Goal: Task Accomplishment & Management: Manage account settings

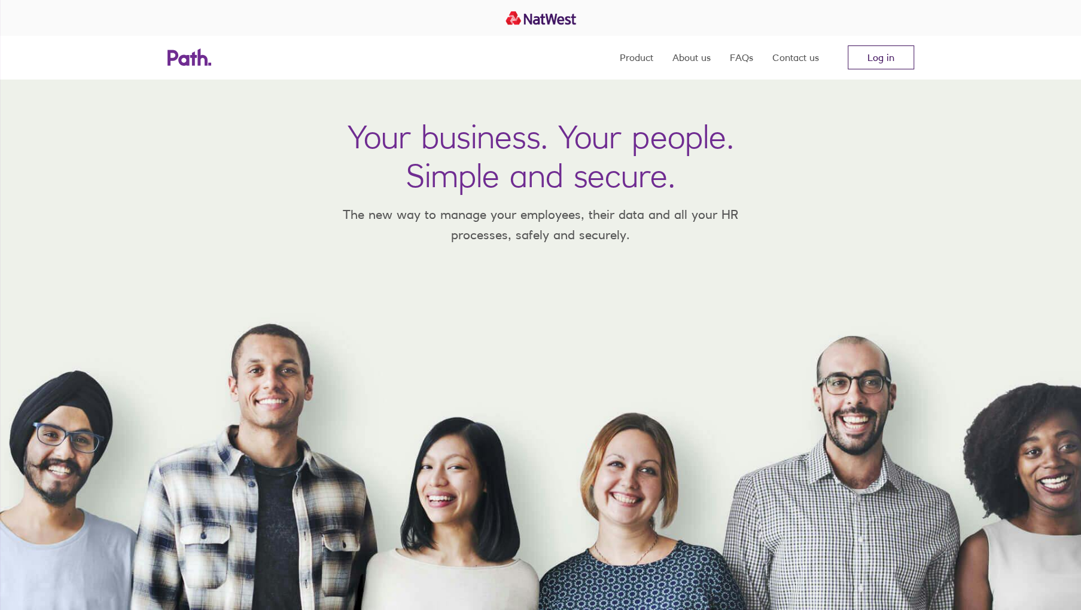
click at [874, 57] on link "Log in" at bounding box center [881, 57] width 66 height 24
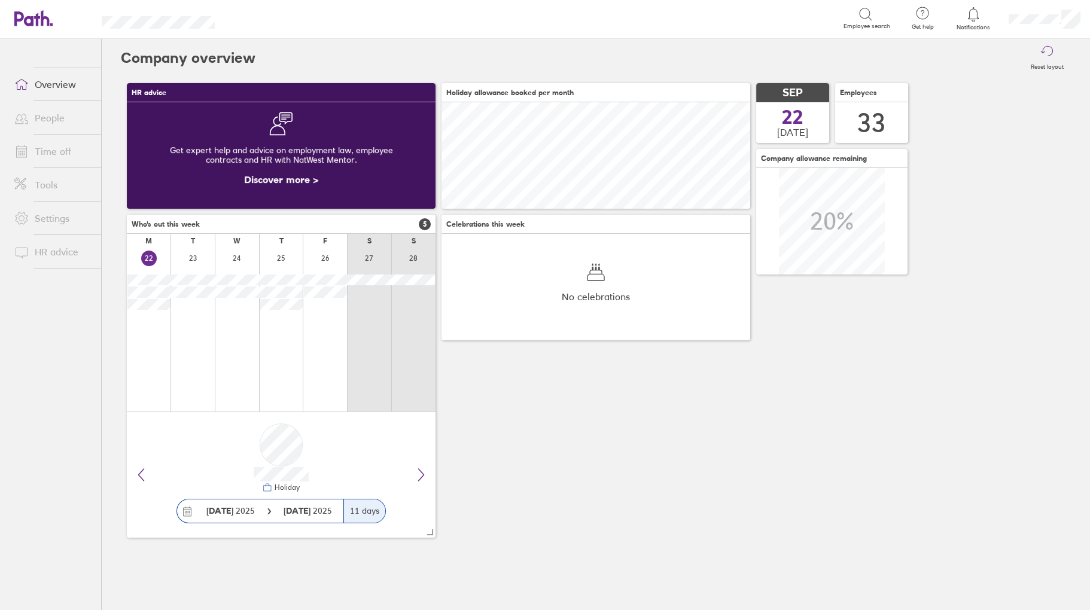
scroll to position [107, 309]
click at [40, 157] on link "Time off" at bounding box center [53, 151] width 96 height 24
